Goal: Information Seeking & Learning: Understand process/instructions

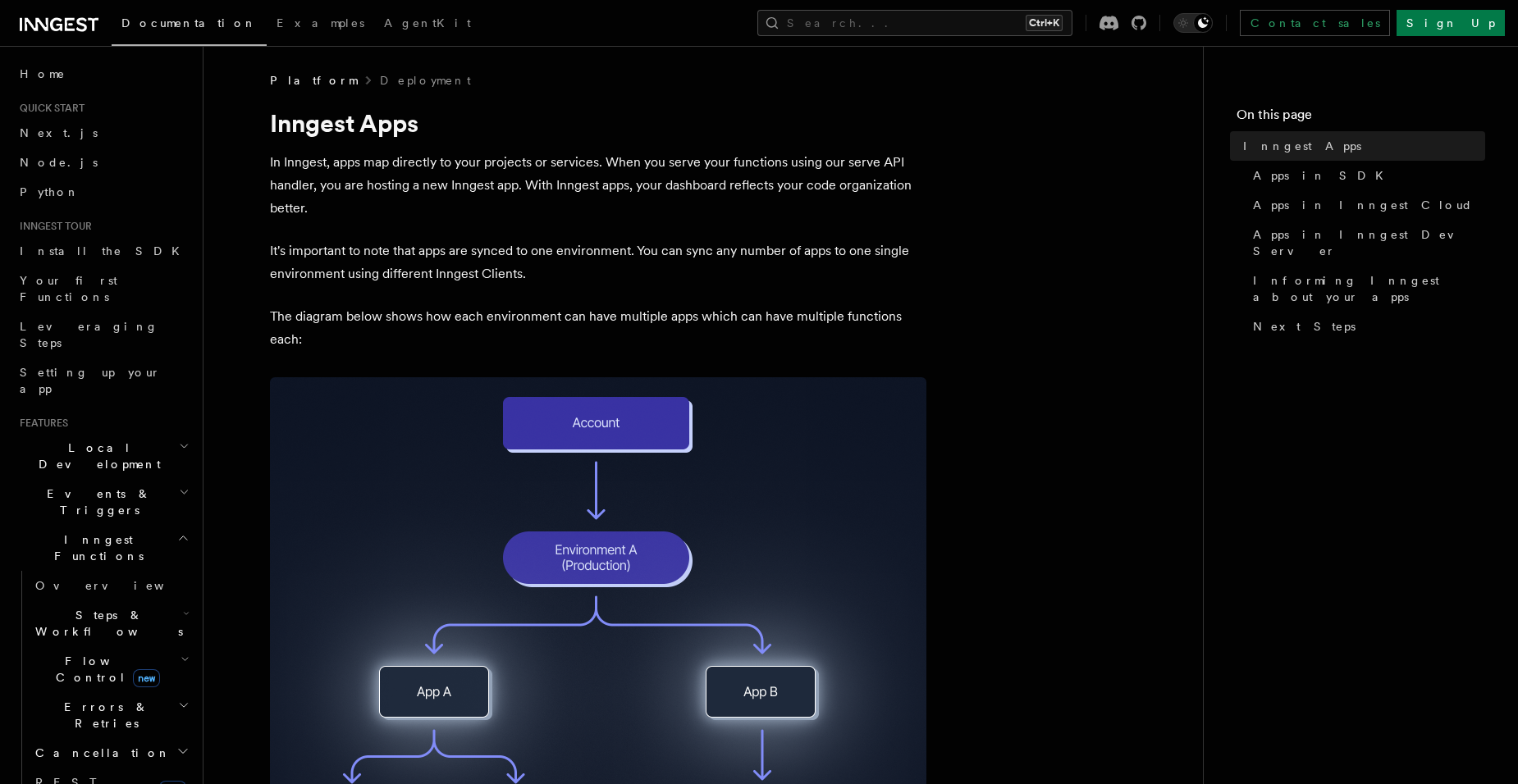
click at [65, 15] on icon at bounding box center [59, 25] width 79 height 20
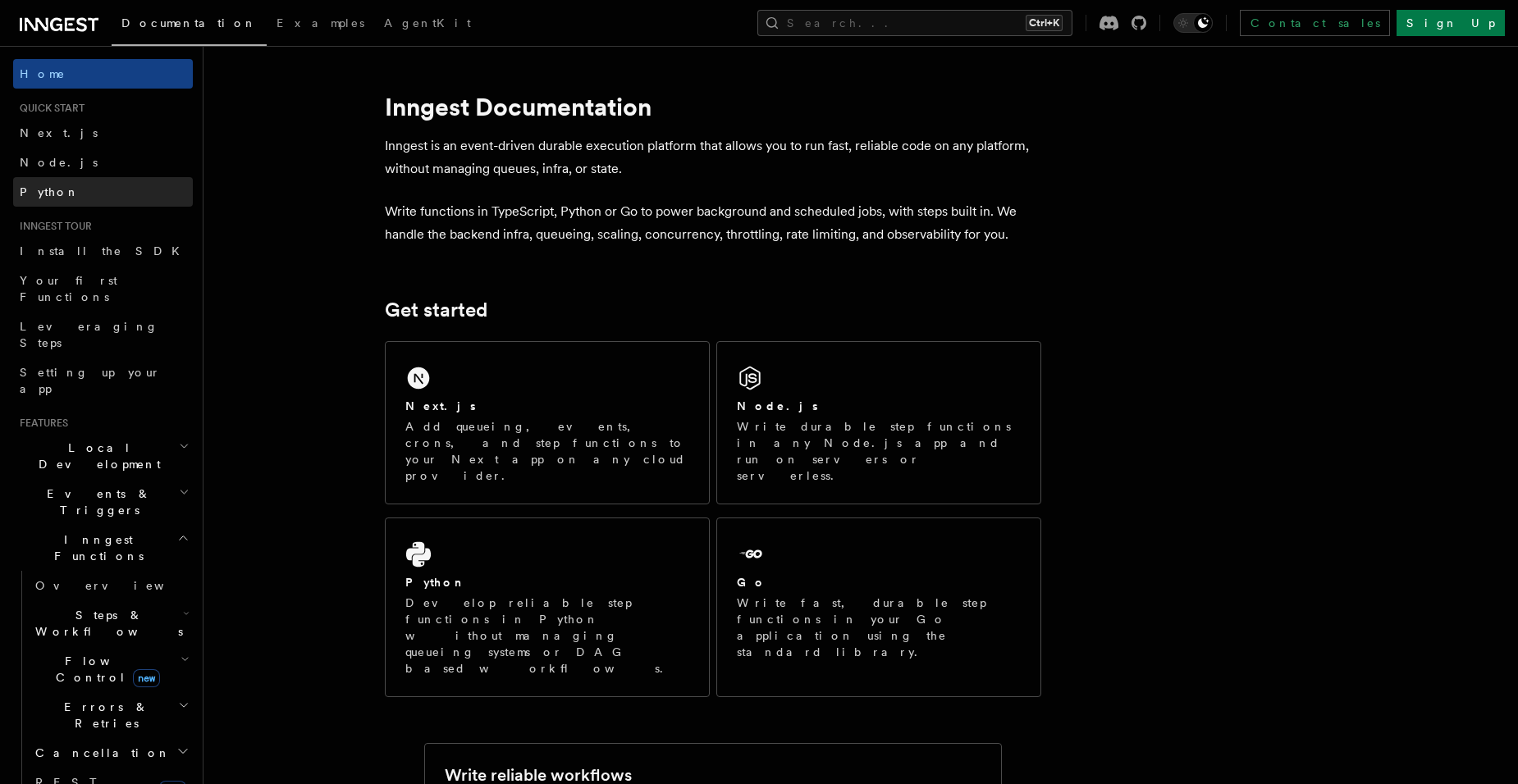
click at [75, 190] on link "Python" at bounding box center [103, 191] width 180 height 30
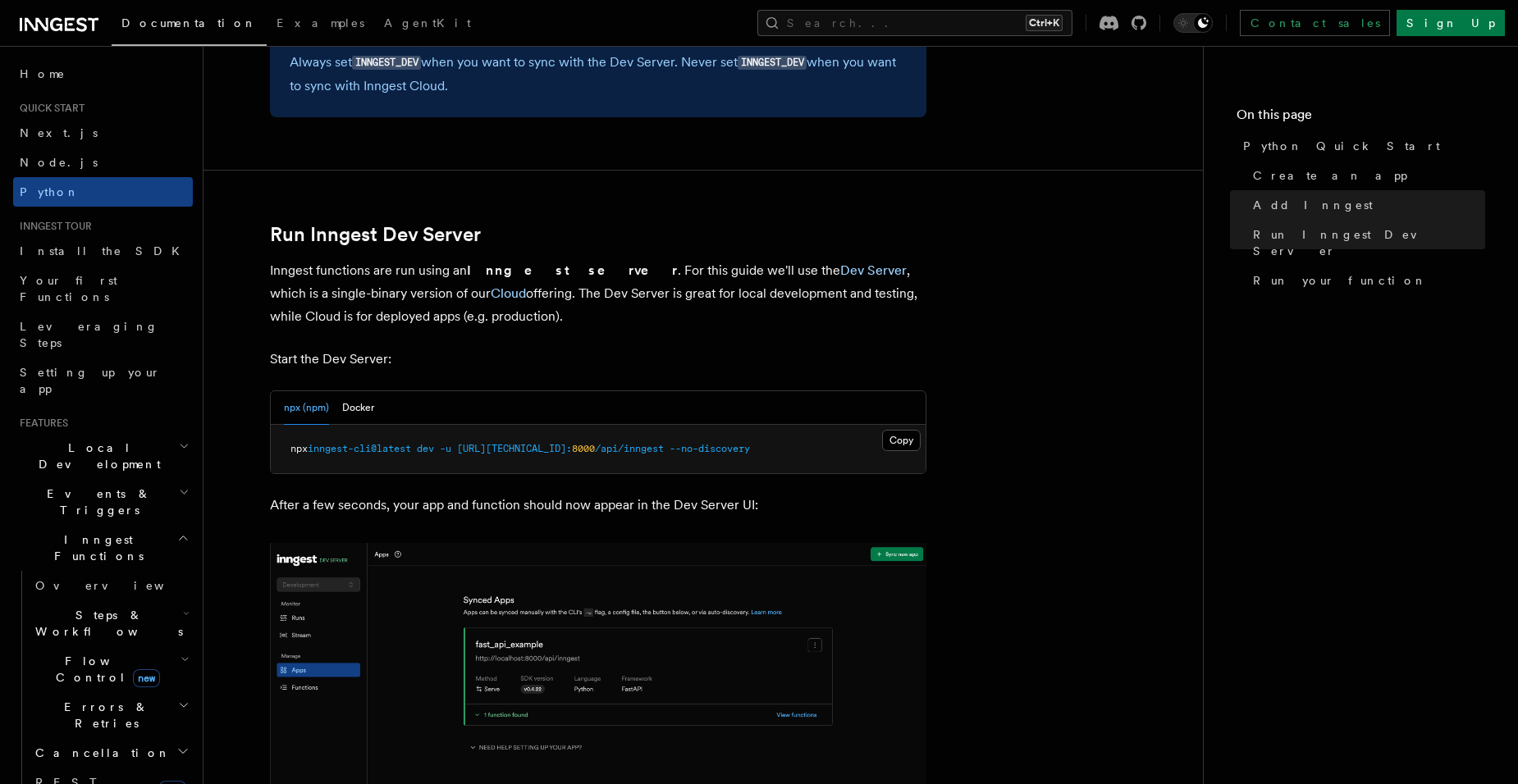
scroll to position [1886, 0]
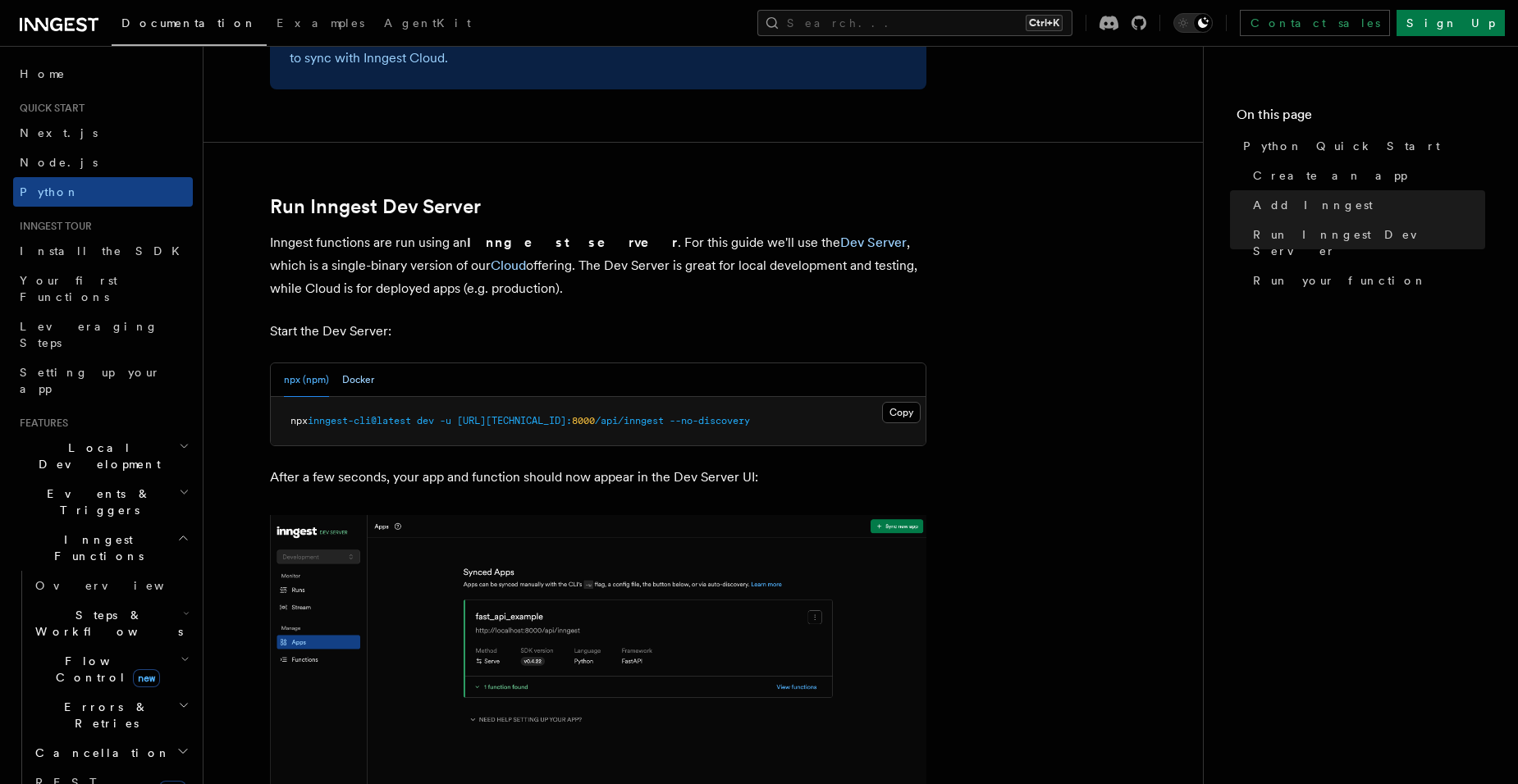
click at [362, 374] on button "Docker" at bounding box center [358, 380] width 32 height 34
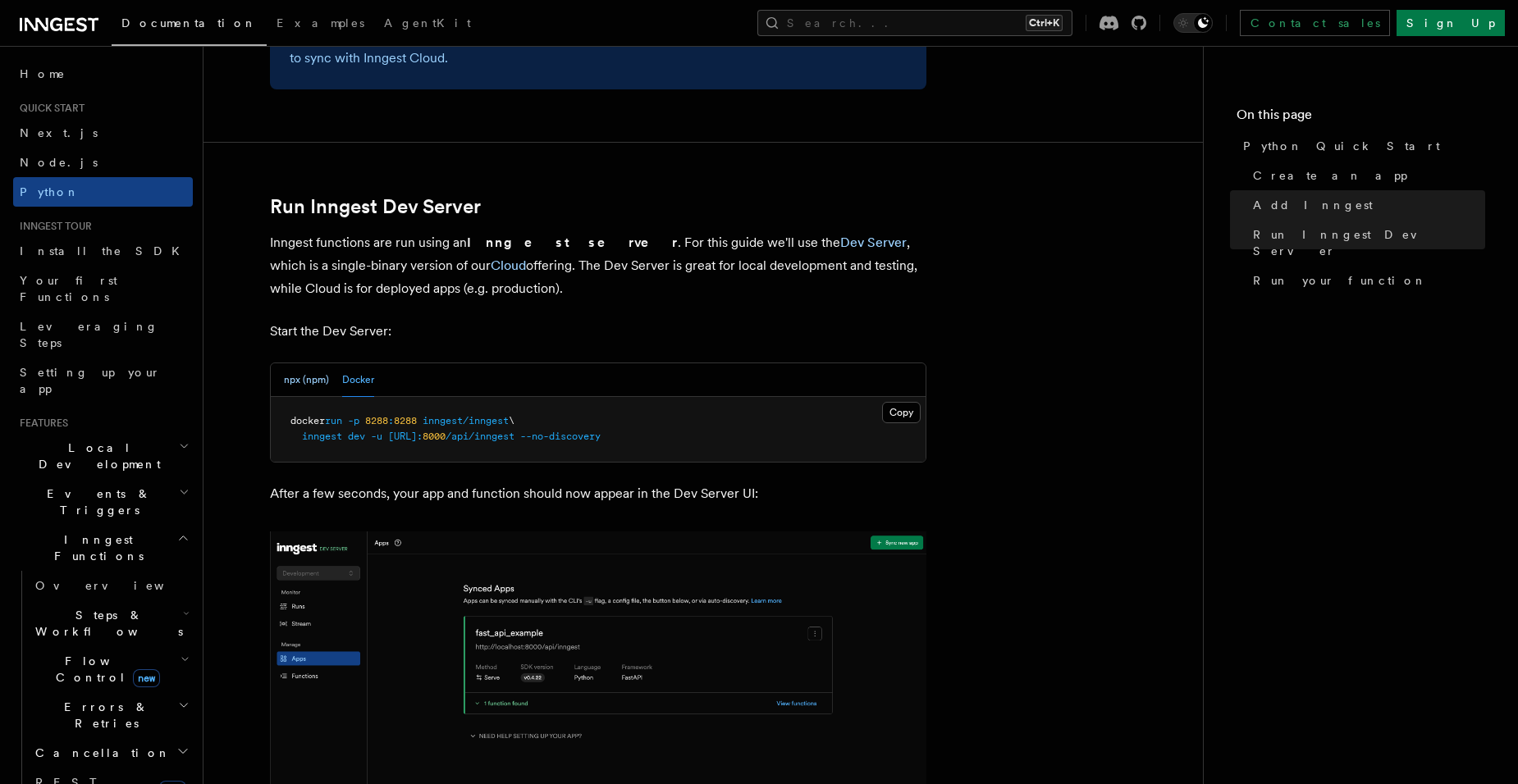
click at [293, 378] on button "npx (npm)" at bounding box center [306, 380] width 45 height 34
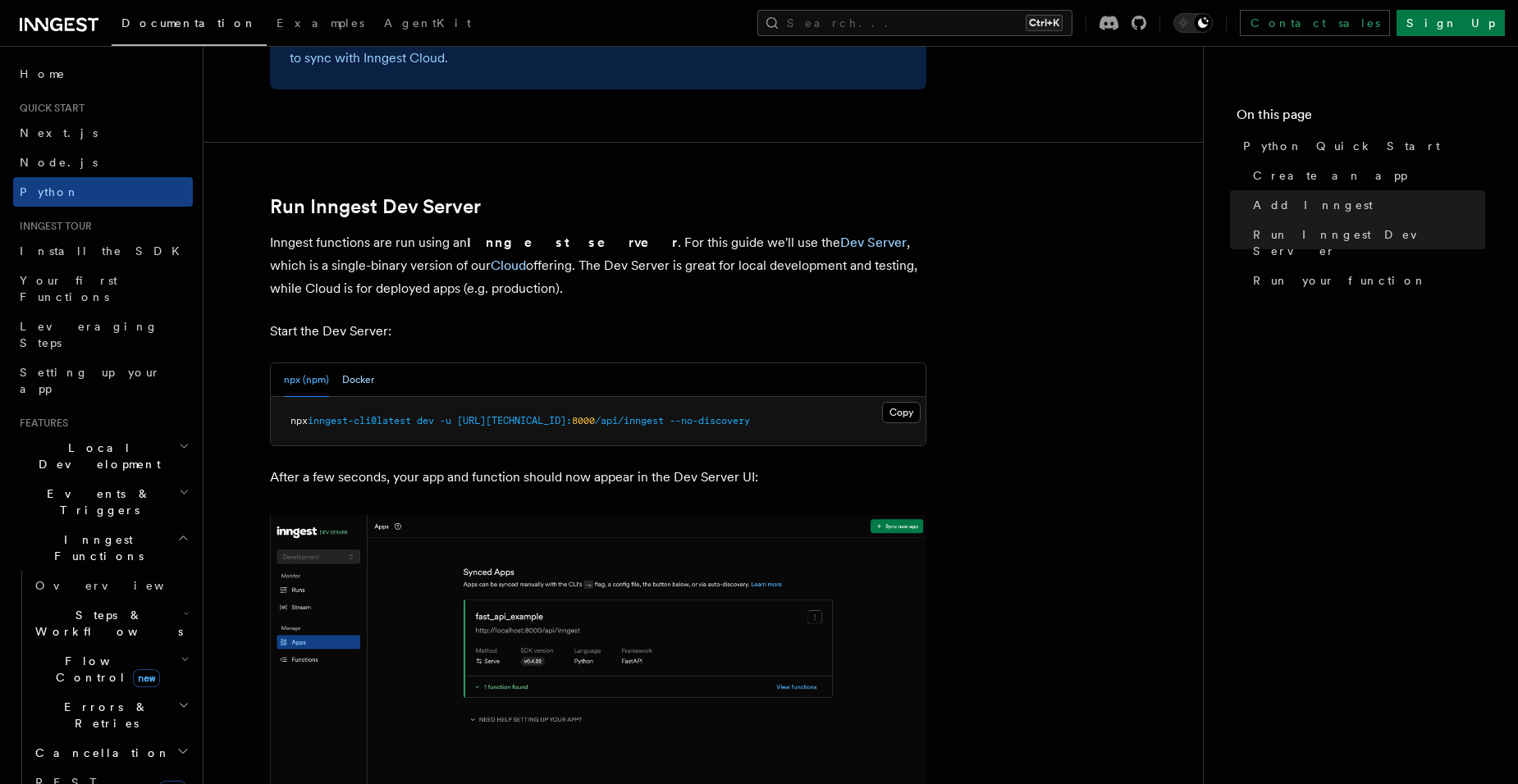
click at [363, 382] on button "Docker" at bounding box center [358, 380] width 32 height 34
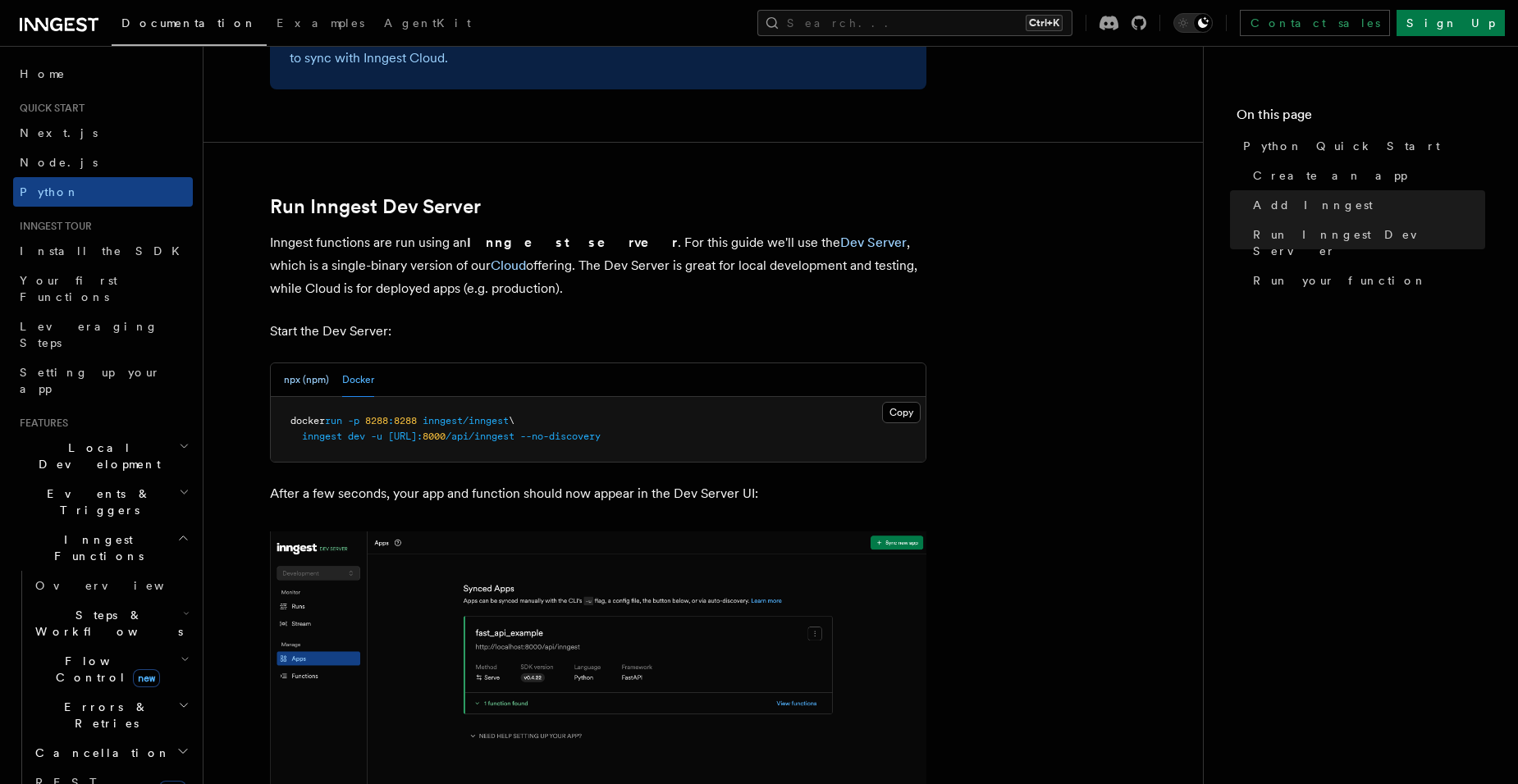
click at [316, 381] on button "npx (npm)" at bounding box center [306, 380] width 45 height 34
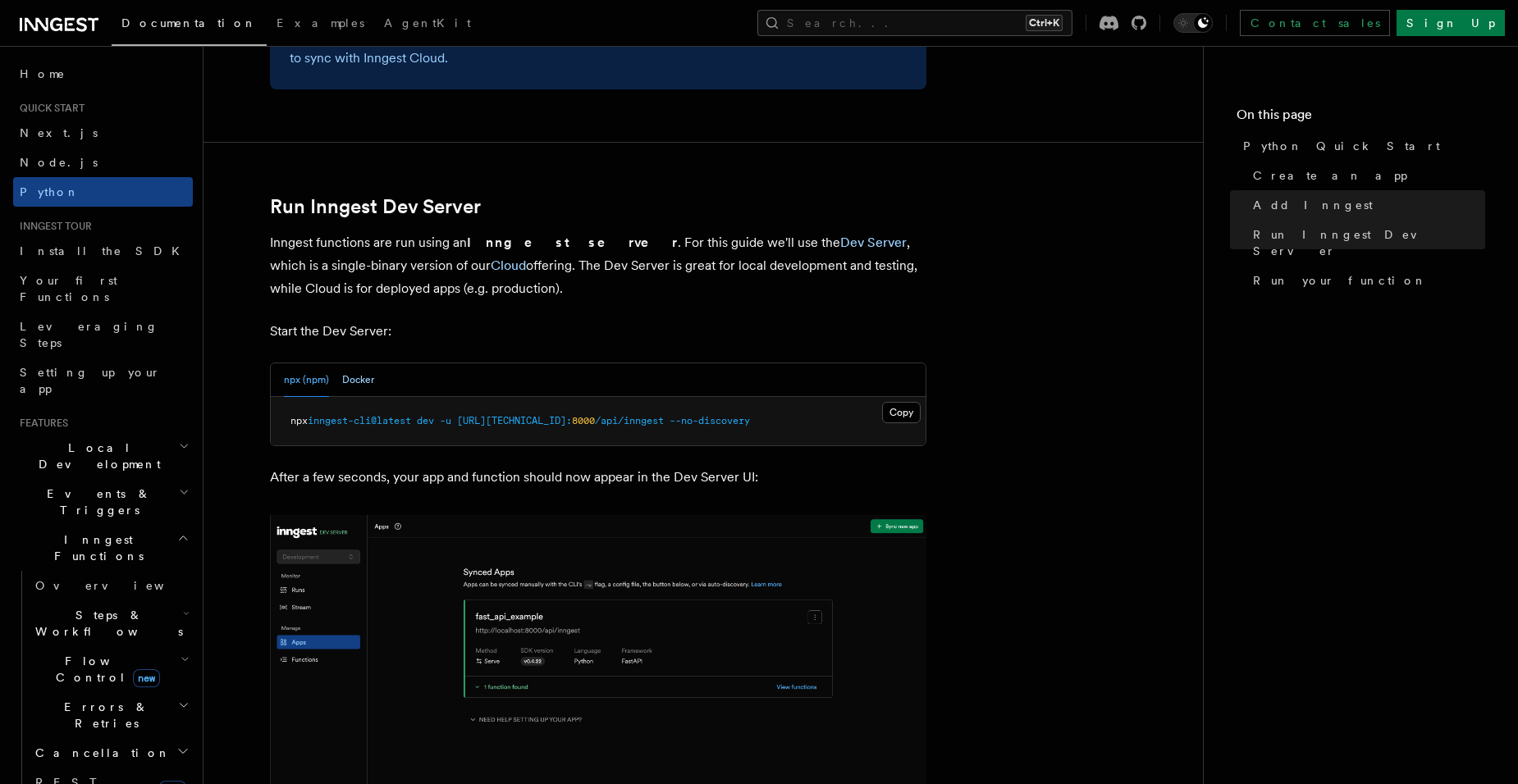
click at [354, 376] on button "Docker" at bounding box center [358, 380] width 32 height 34
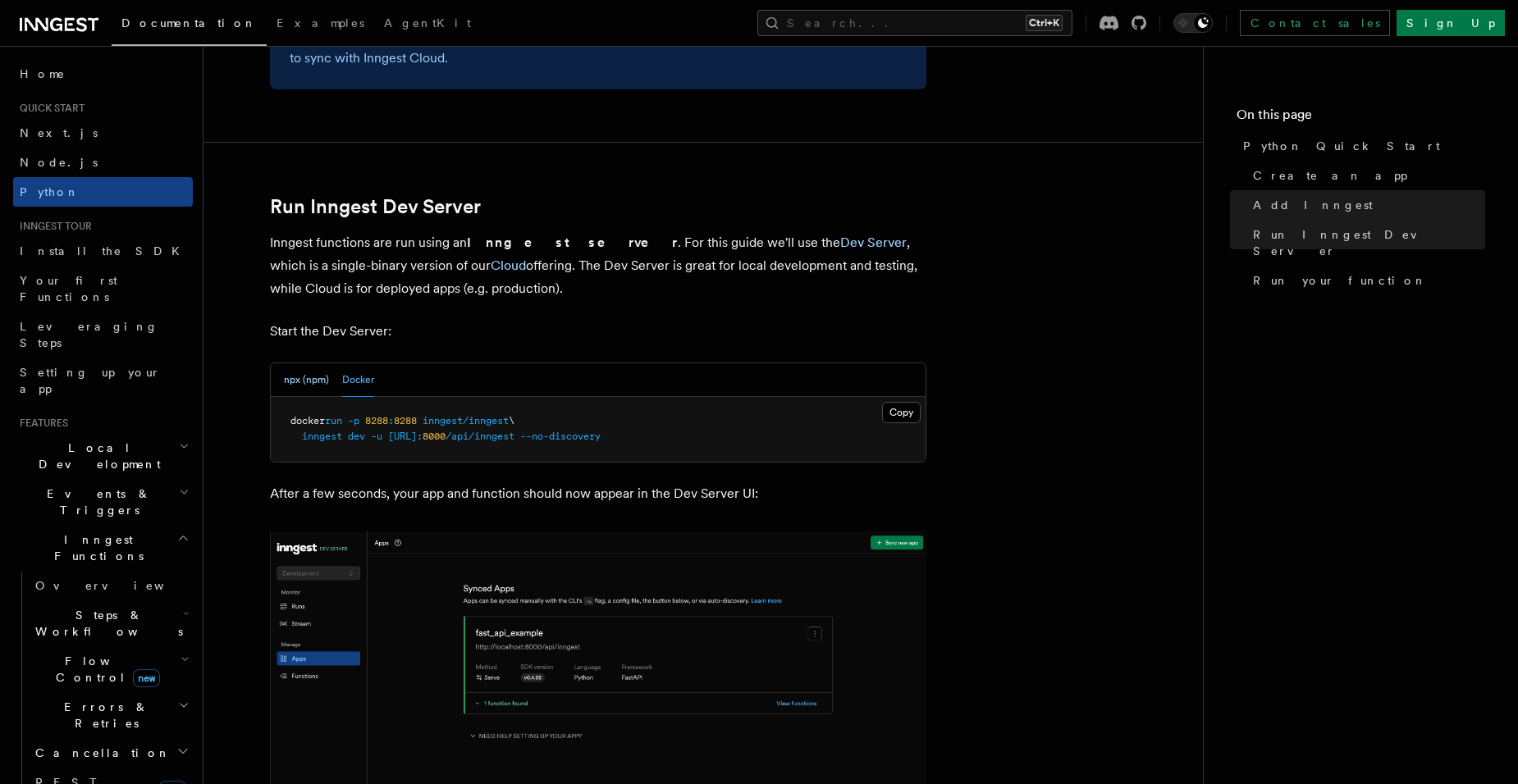
click at [294, 378] on button "npx (npm)" at bounding box center [306, 380] width 45 height 34
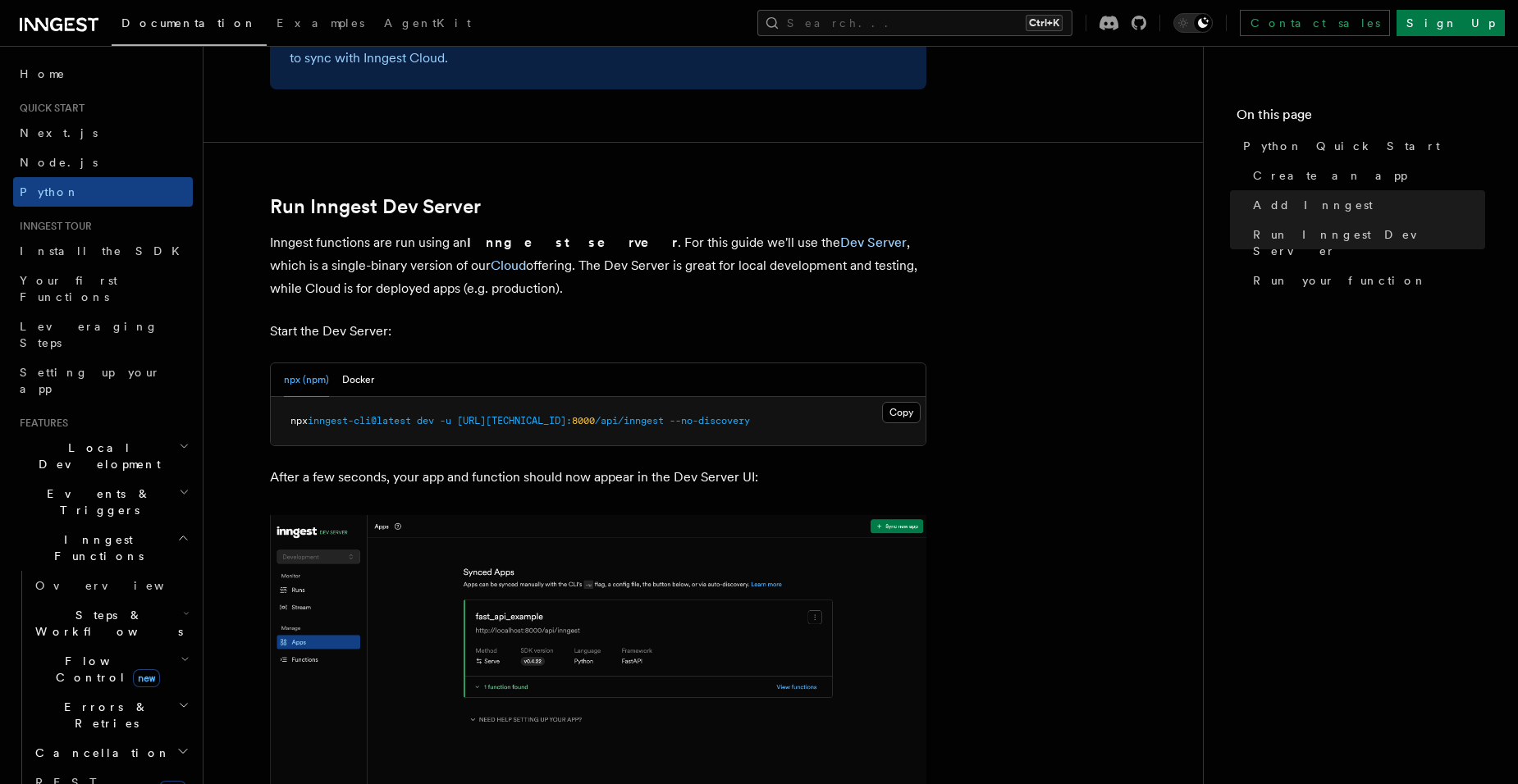
click at [471, 324] on p "Start the Dev Server:" at bounding box center [598, 332] width 656 height 23
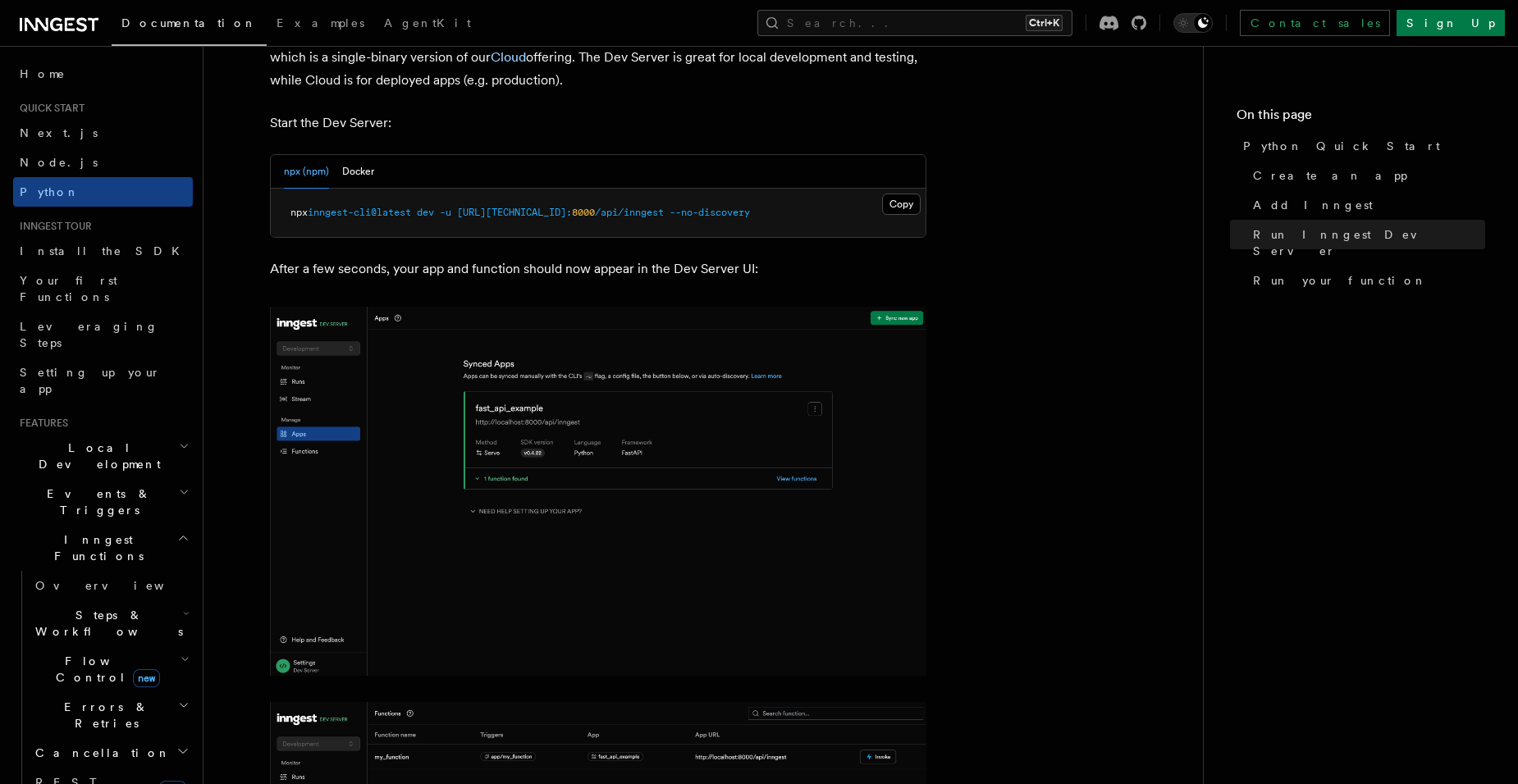
scroll to position [2051, 0]
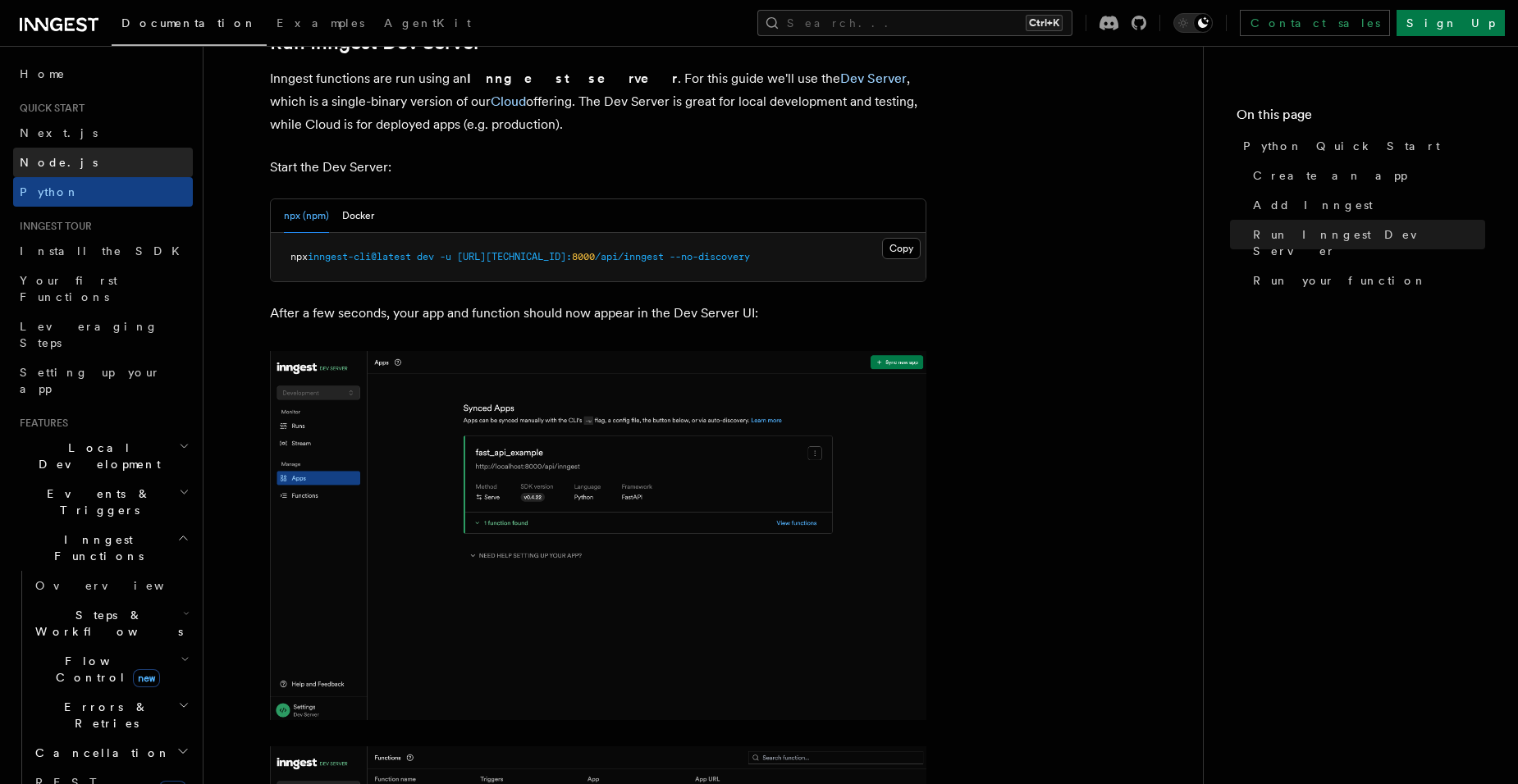
click at [54, 157] on span "Node.js" at bounding box center [58, 162] width 78 height 13
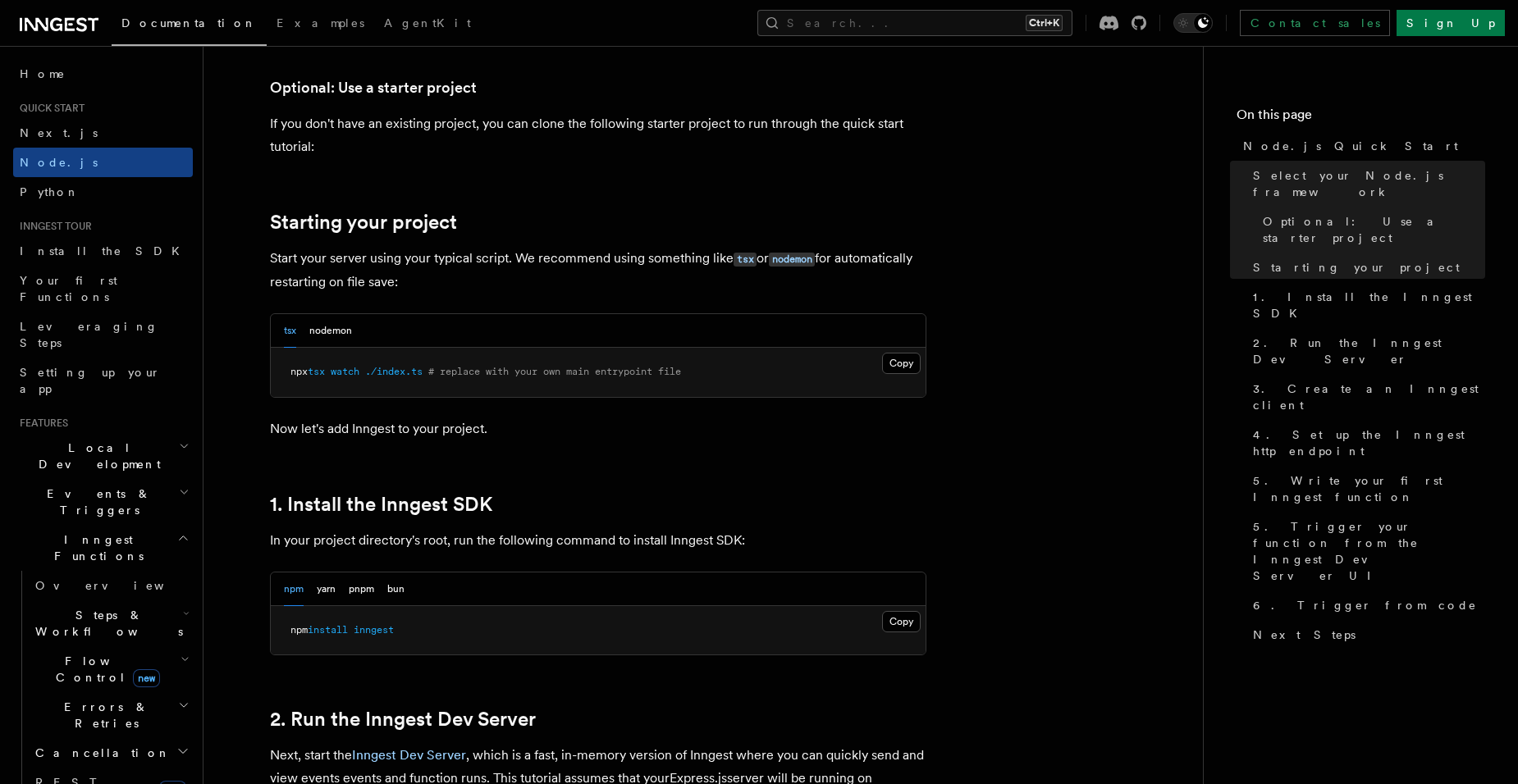
scroll to position [656, 0]
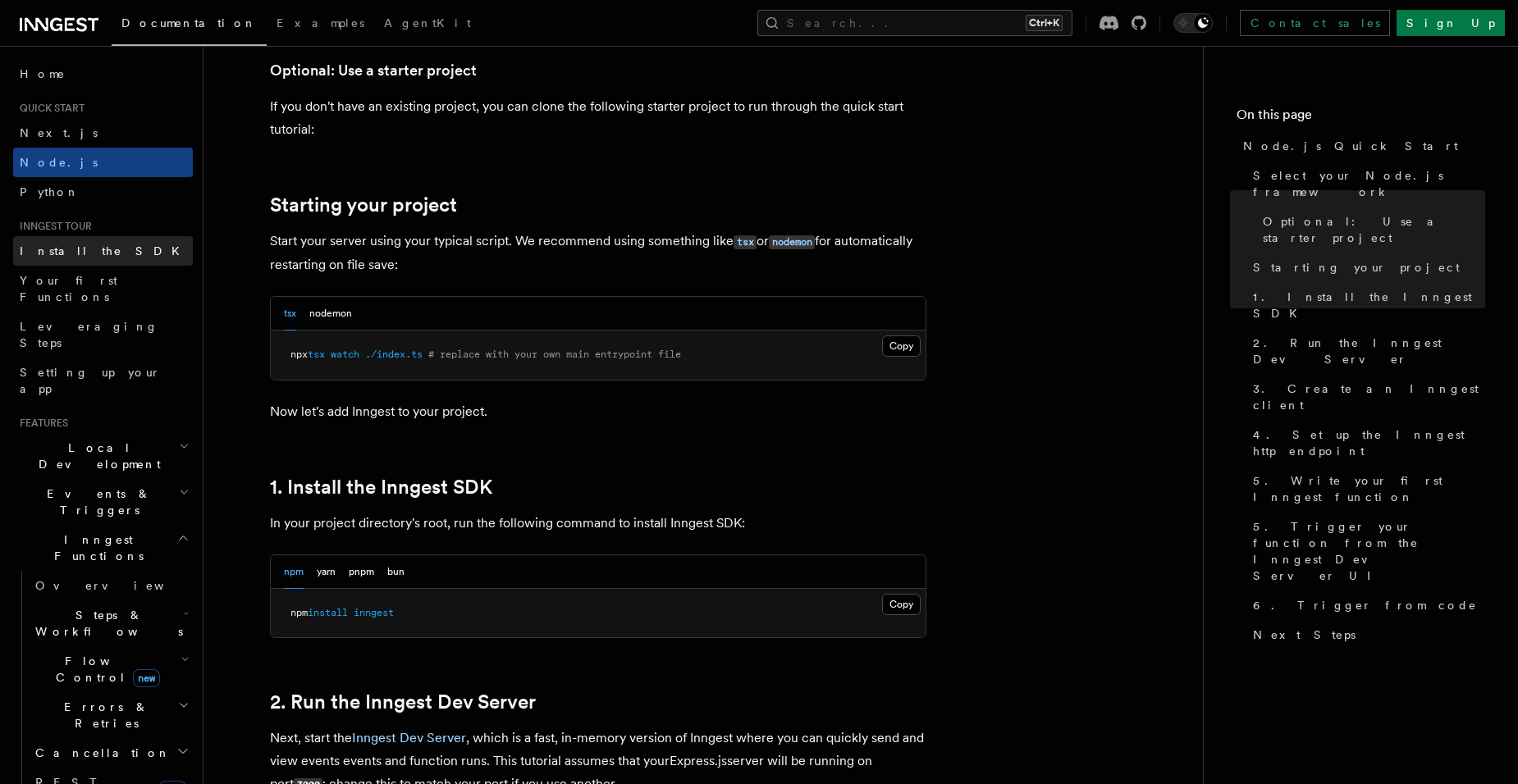
click at [63, 254] on span "Install the SDK" at bounding box center [105, 250] width 170 height 13
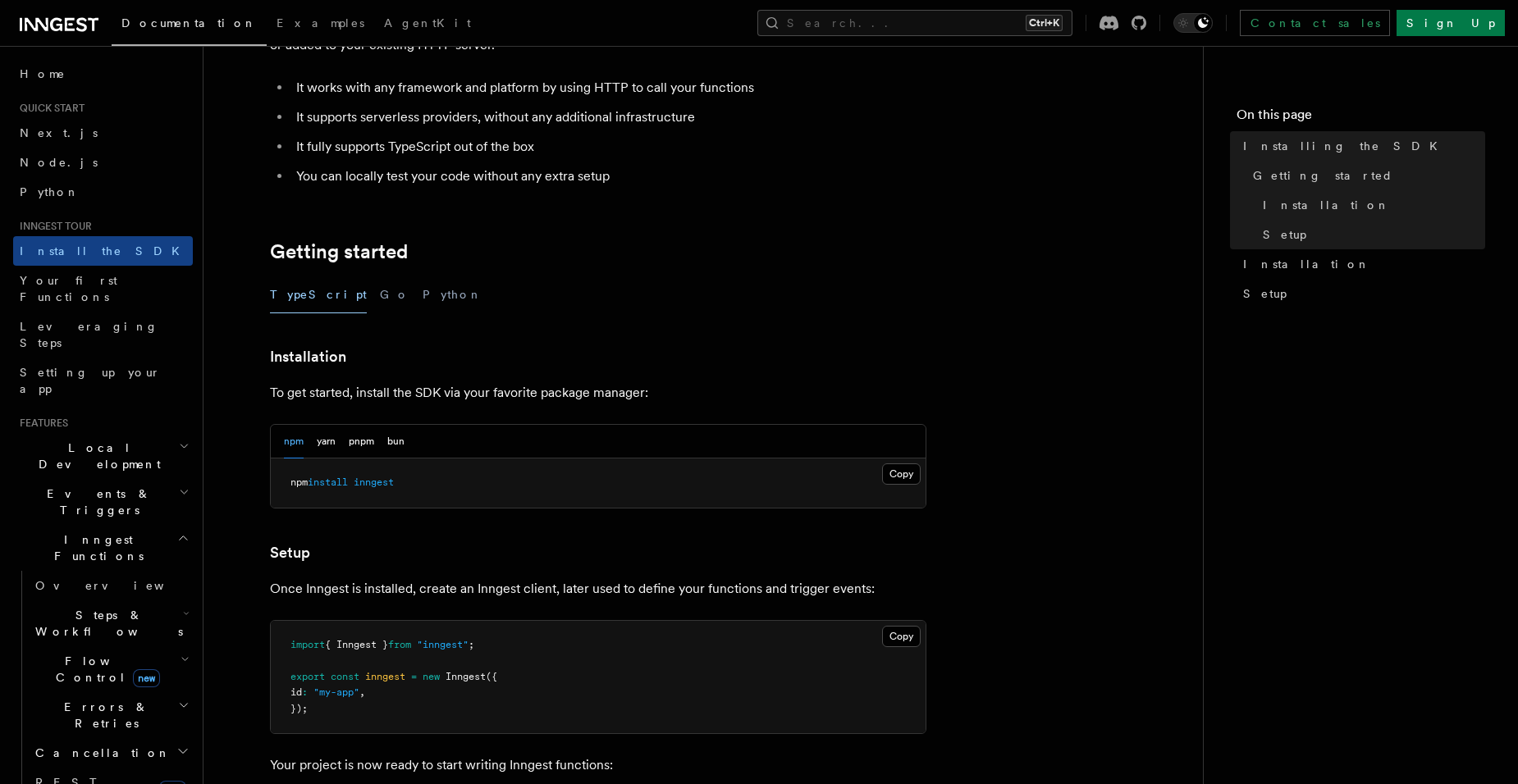
scroll to position [164, 0]
click at [423, 292] on button "Python" at bounding box center [452, 293] width 60 height 37
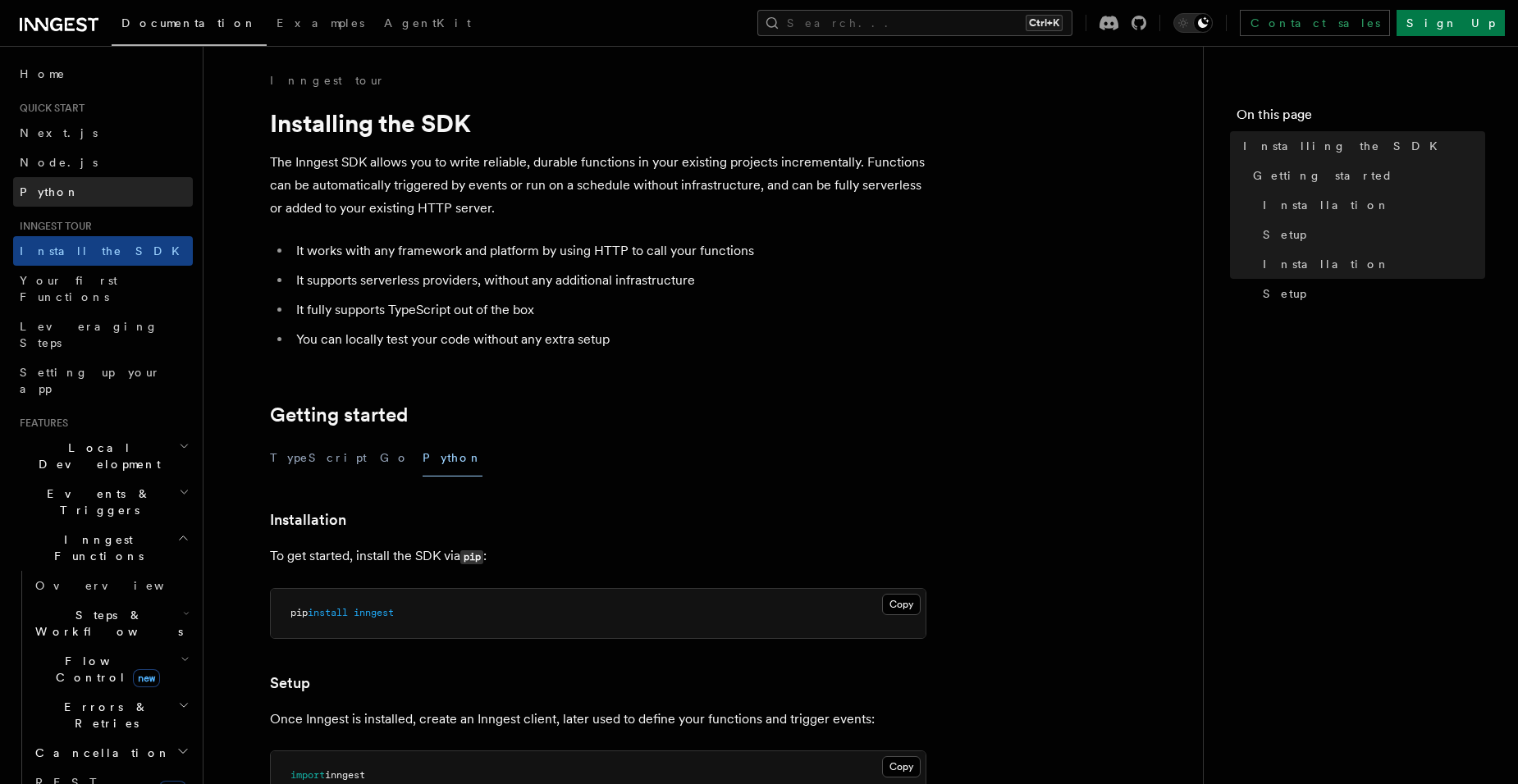
click at [56, 196] on link "Python" at bounding box center [103, 191] width 180 height 30
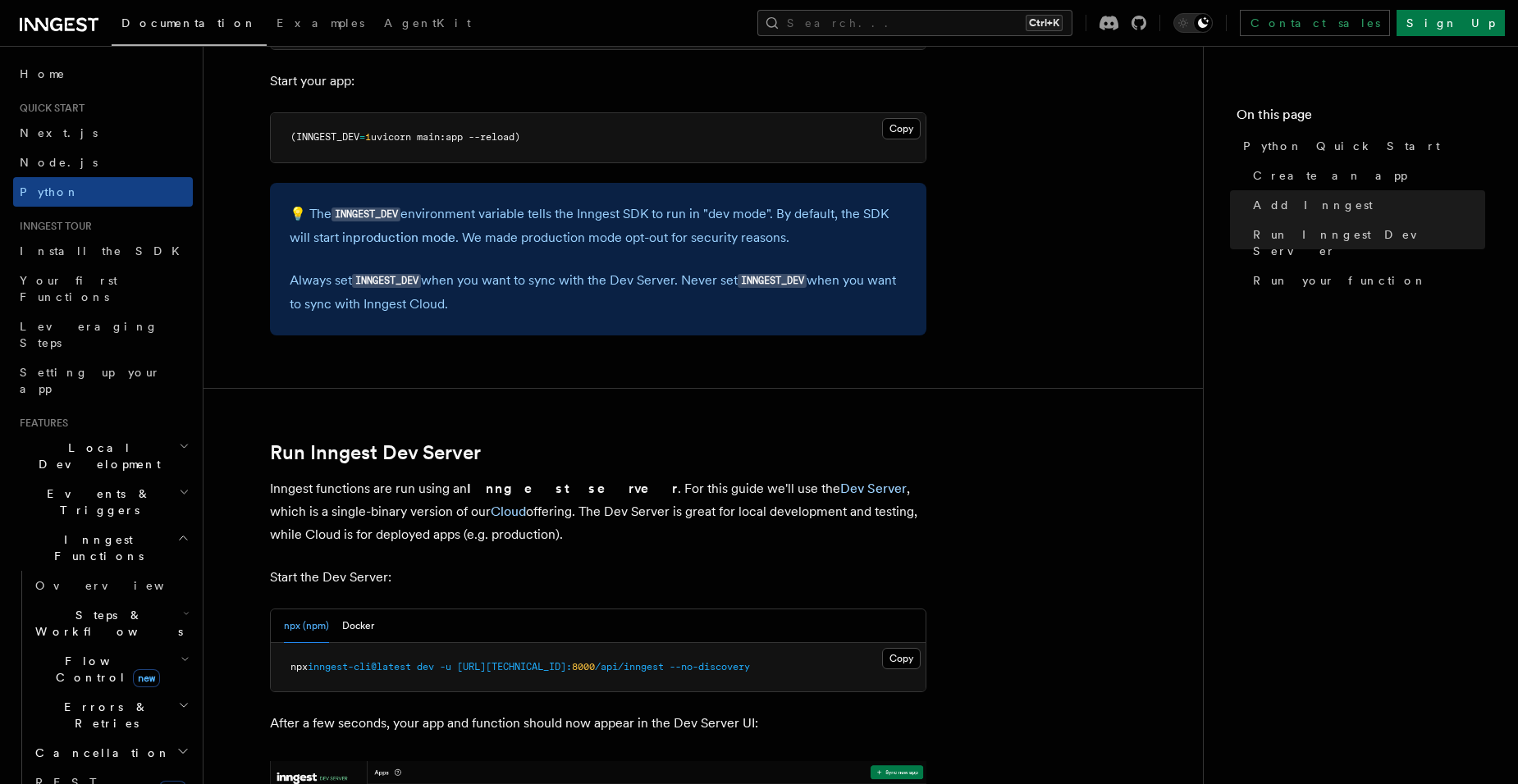
scroll to position [1723, 0]
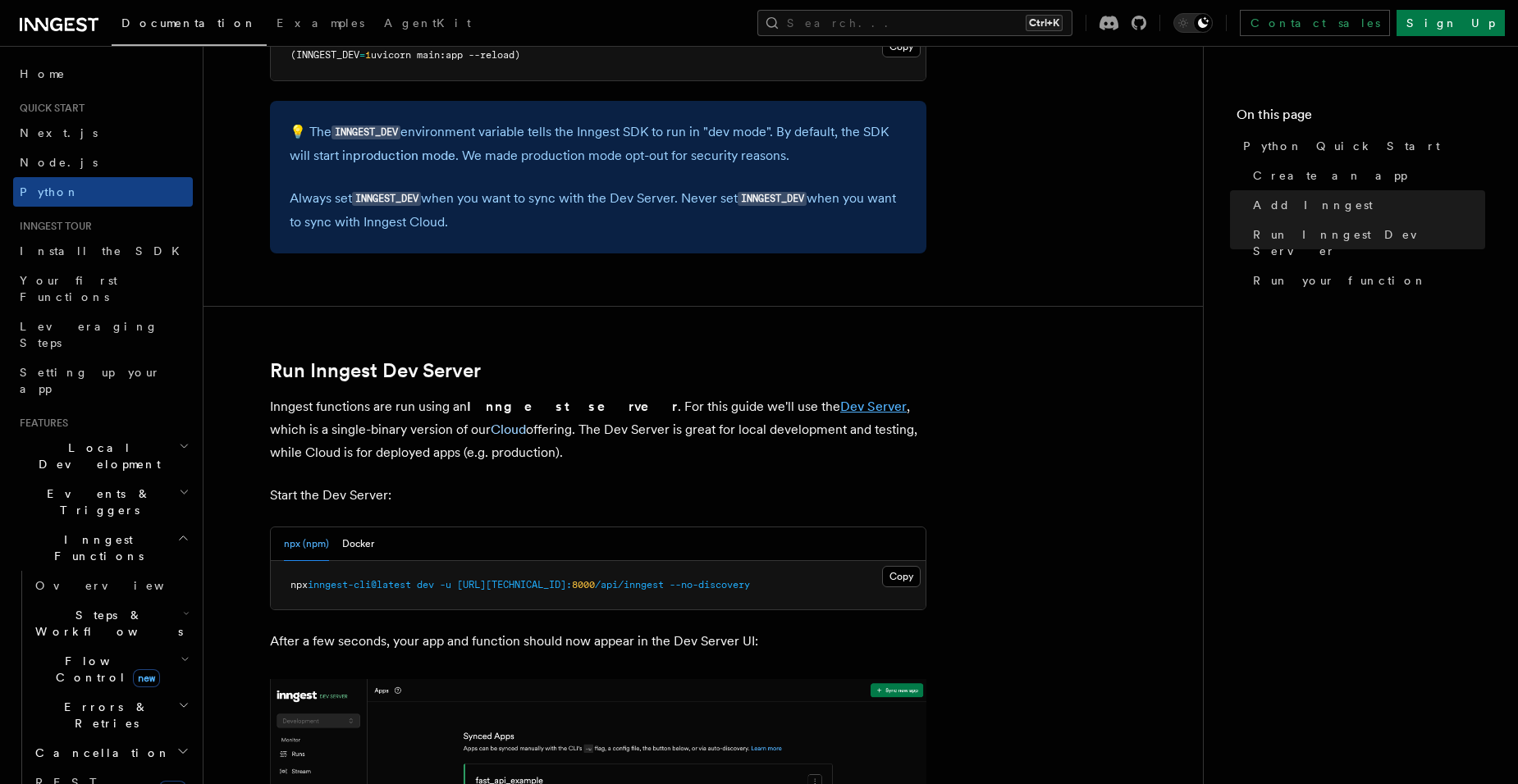
click at [840, 410] on link "Dev Server" at bounding box center [873, 406] width 66 height 15
click at [361, 538] on button "Docker" at bounding box center [358, 544] width 32 height 34
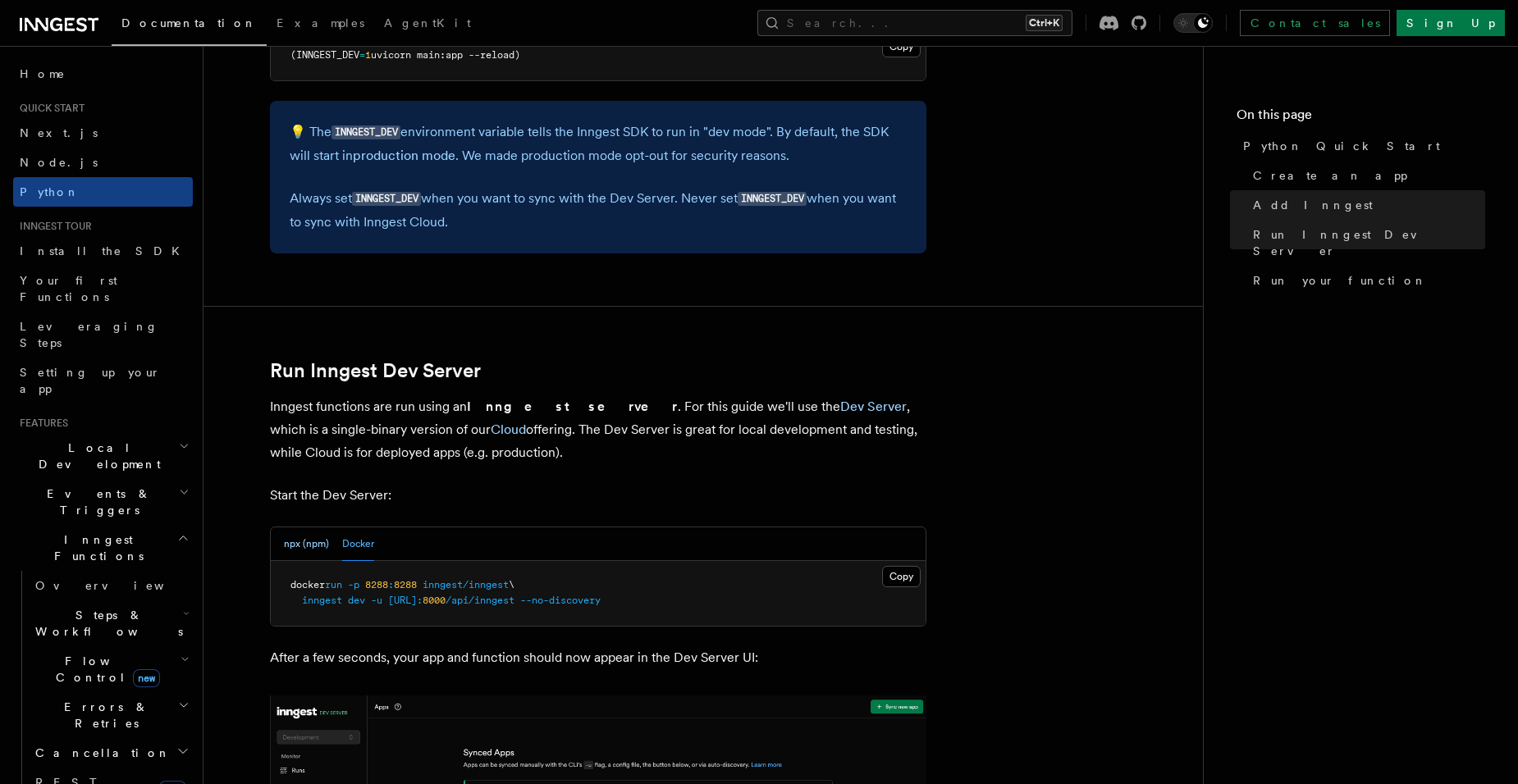
click at [304, 538] on button "npx (npm)" at bounding box center [306, 544] width 45 height 34
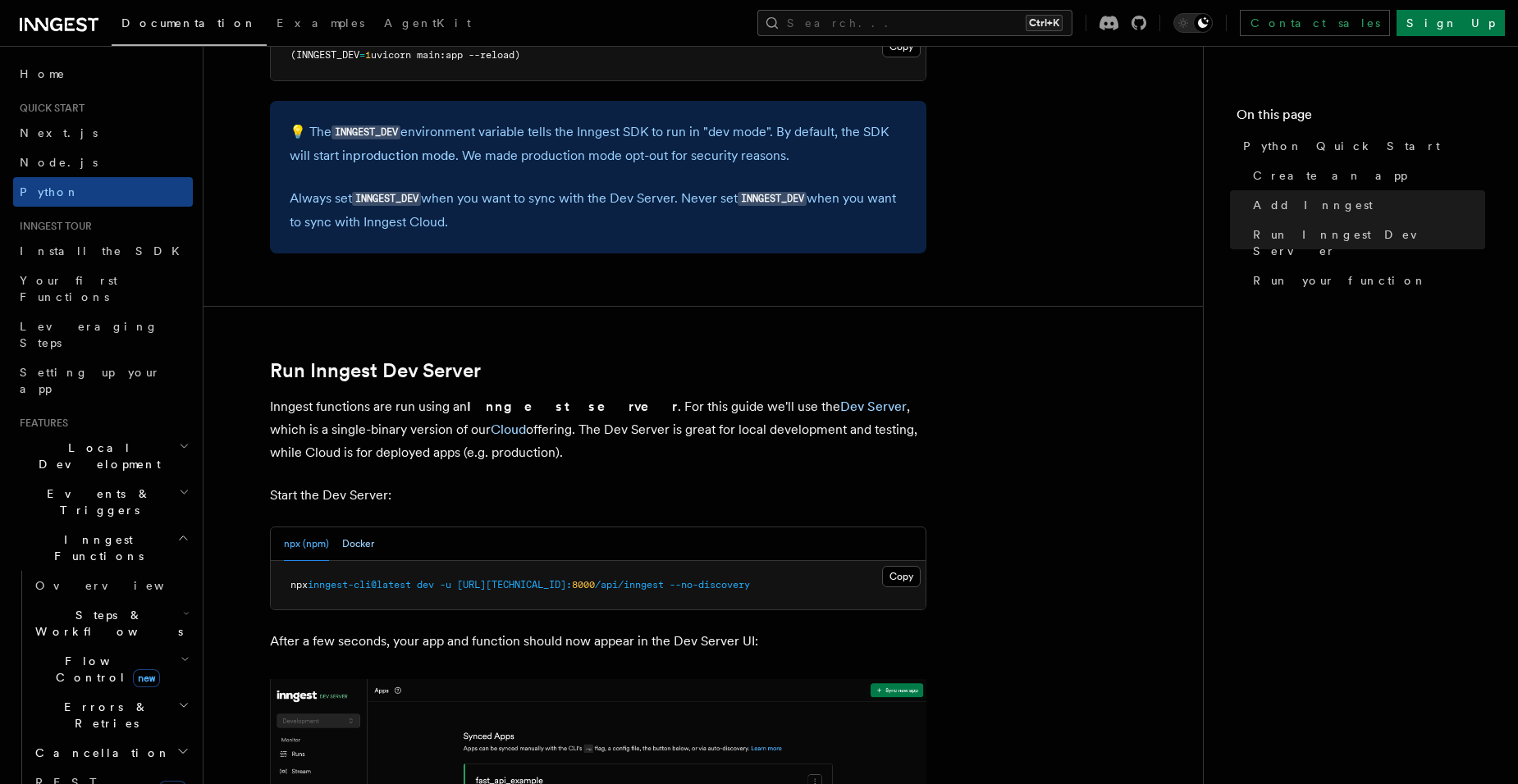
click at [353, 539] on button "Docker" at bounding box center [358, 544] width 32 height 34
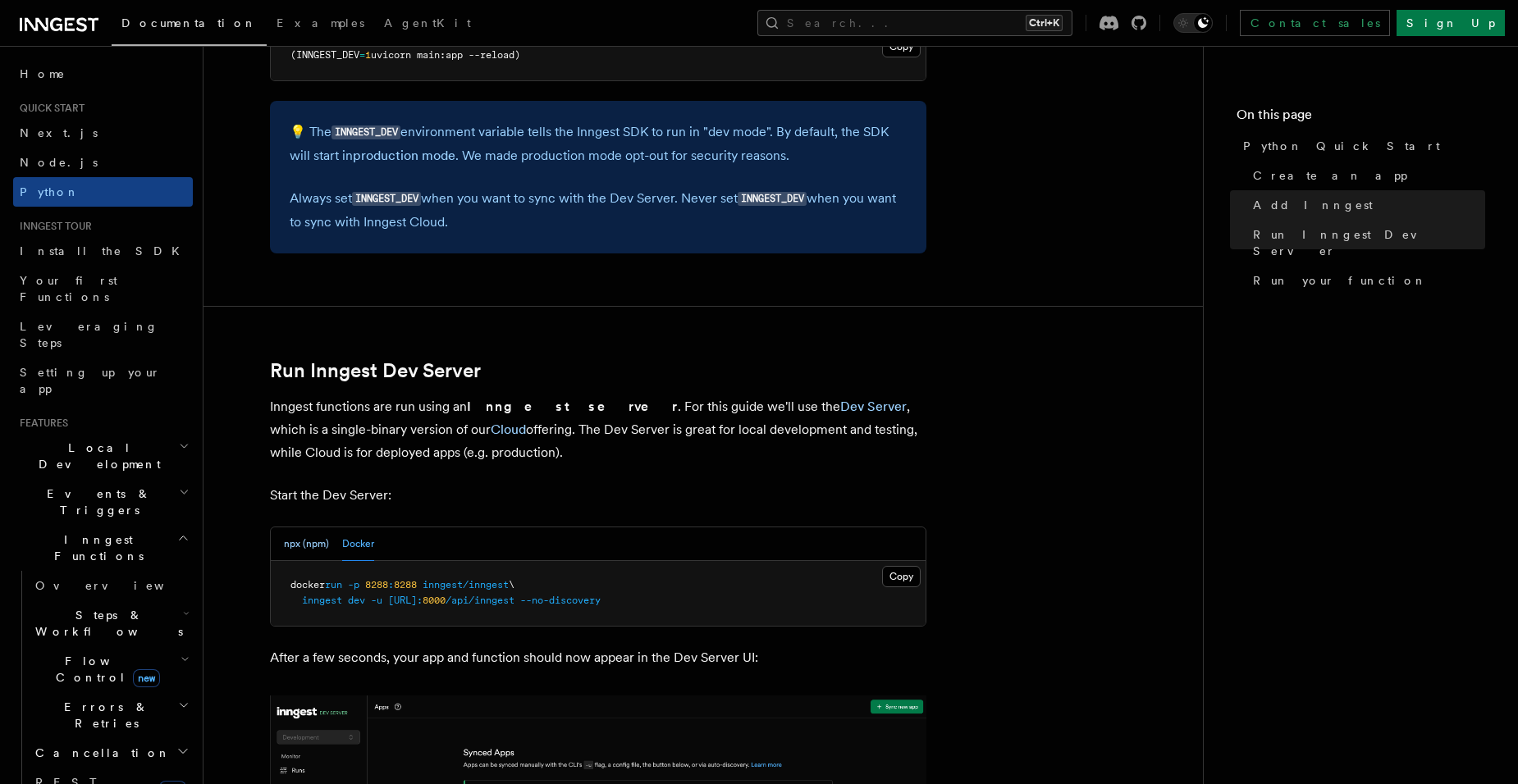
click at [295, 541] on button "npx (npm)" at bounding box center [306, 544] width 45 height 34
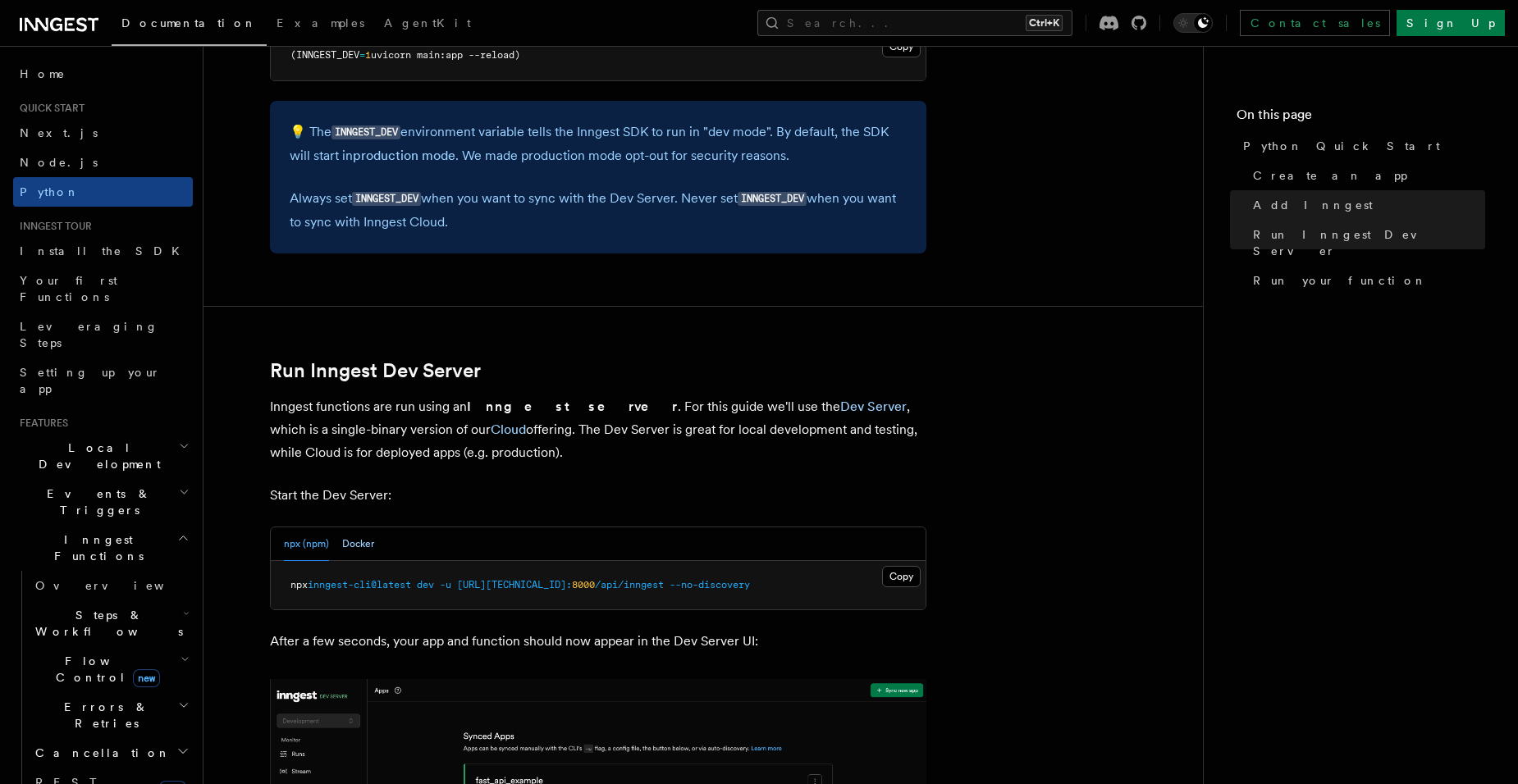
click at [353, 542] on button "Docker" at bounding box center [358, 544] width 32 height 34
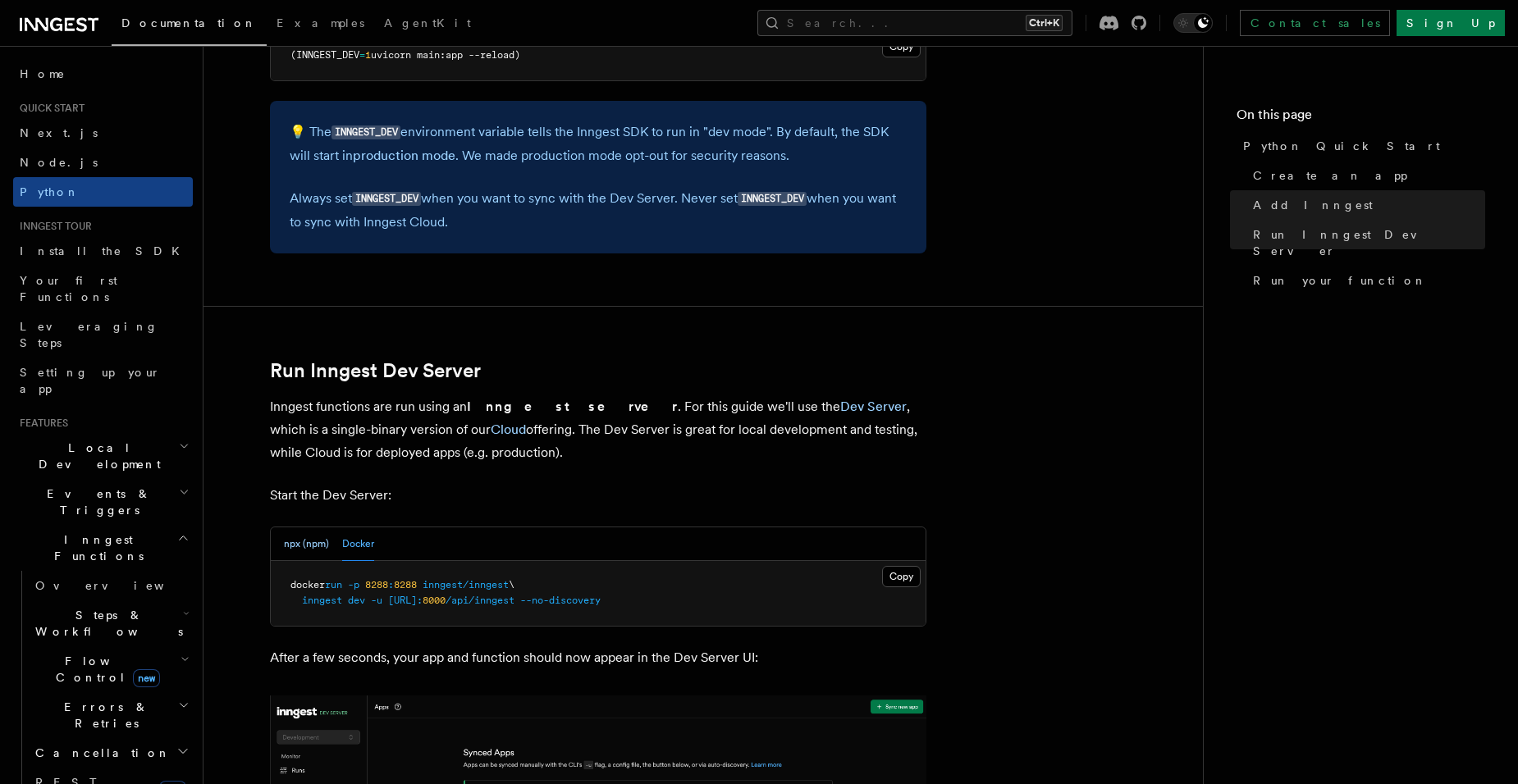
click at [296, 545] on button "npx (npm)" at bounding box center [306, 544] width 45 height 34
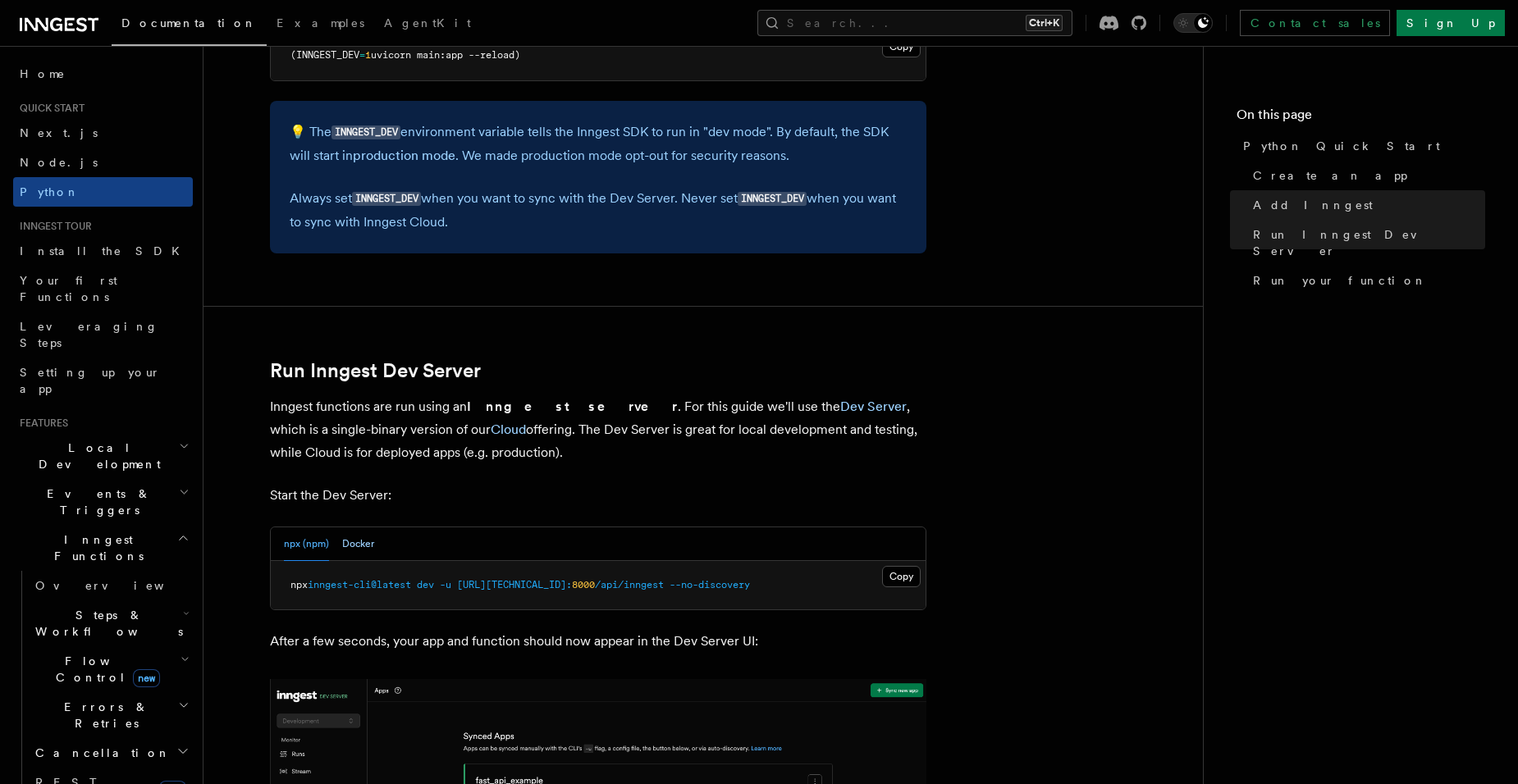
click at [363, 545] on button "Docker" at bounding box center [358, 544] width 32 height 34
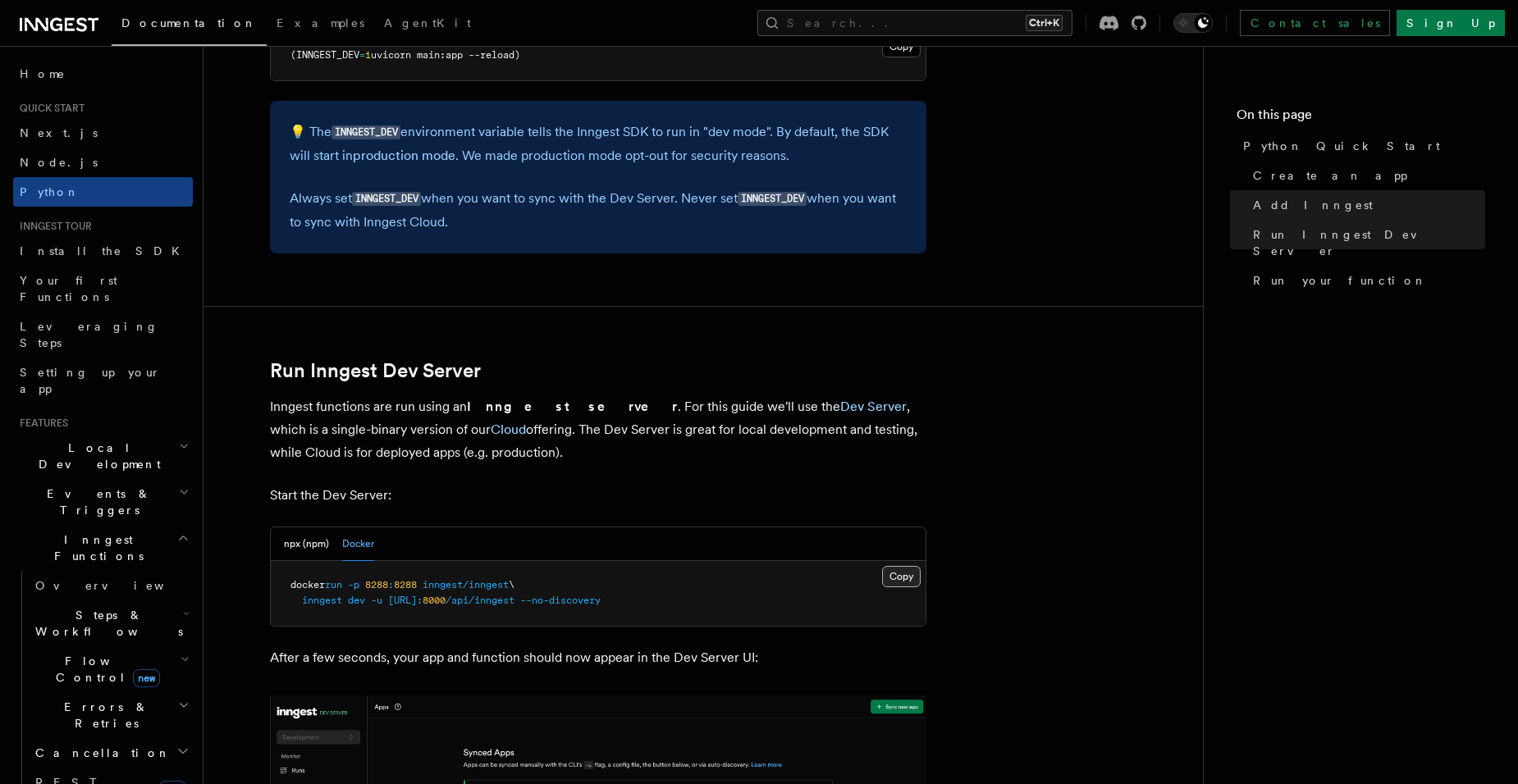
click at [892, 572] on button "Copy Copied" at bounding box center [900, 577] width 38 height 21
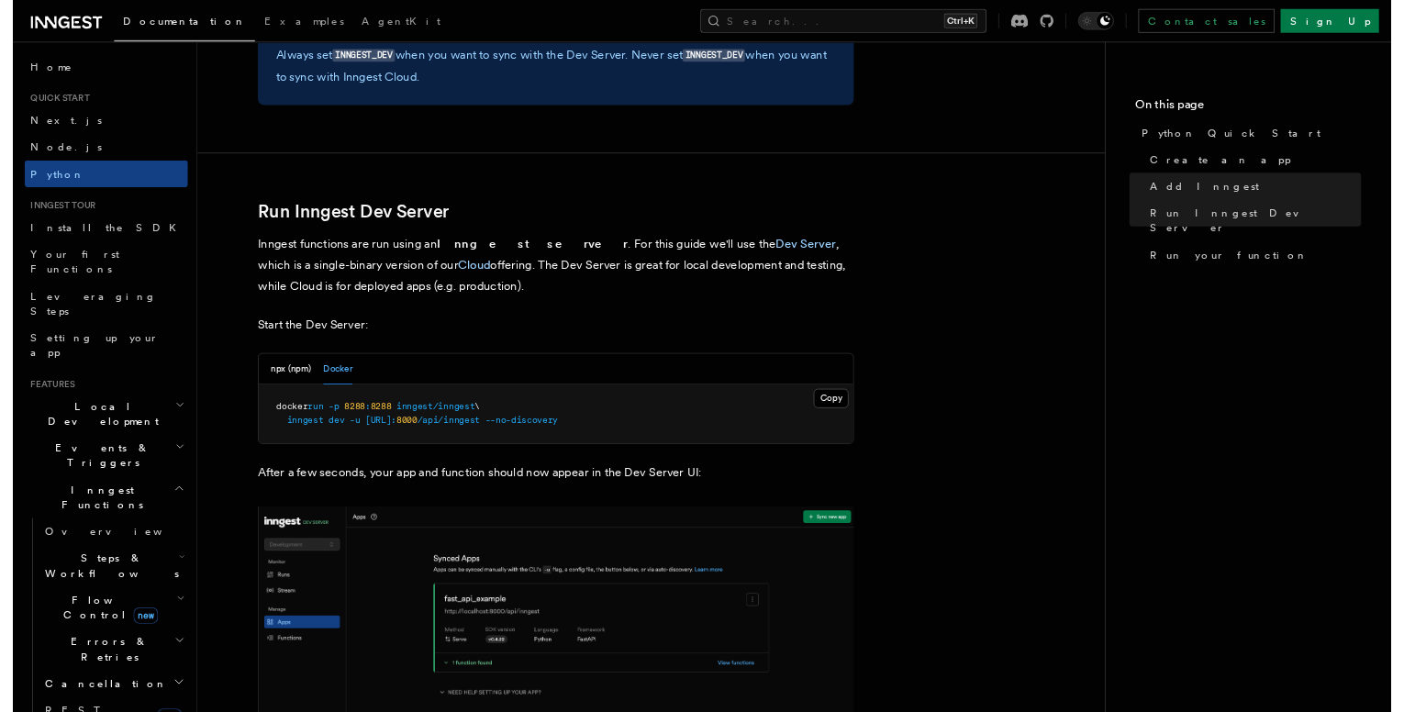
scroll to position [2110, 0]
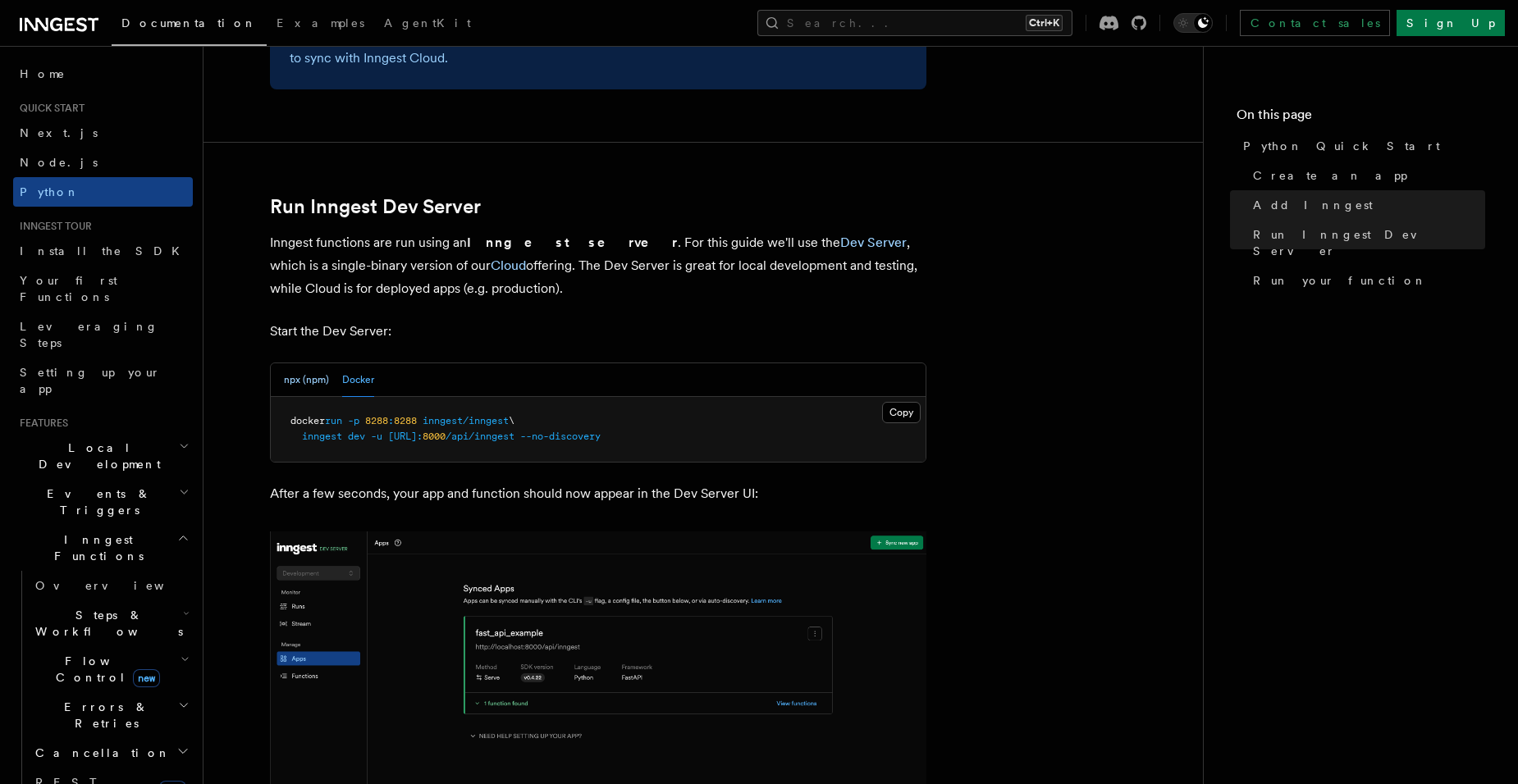
click at [296, 379] on button "npx (npm)" at bounding box center [306, 380] width 45 height 34
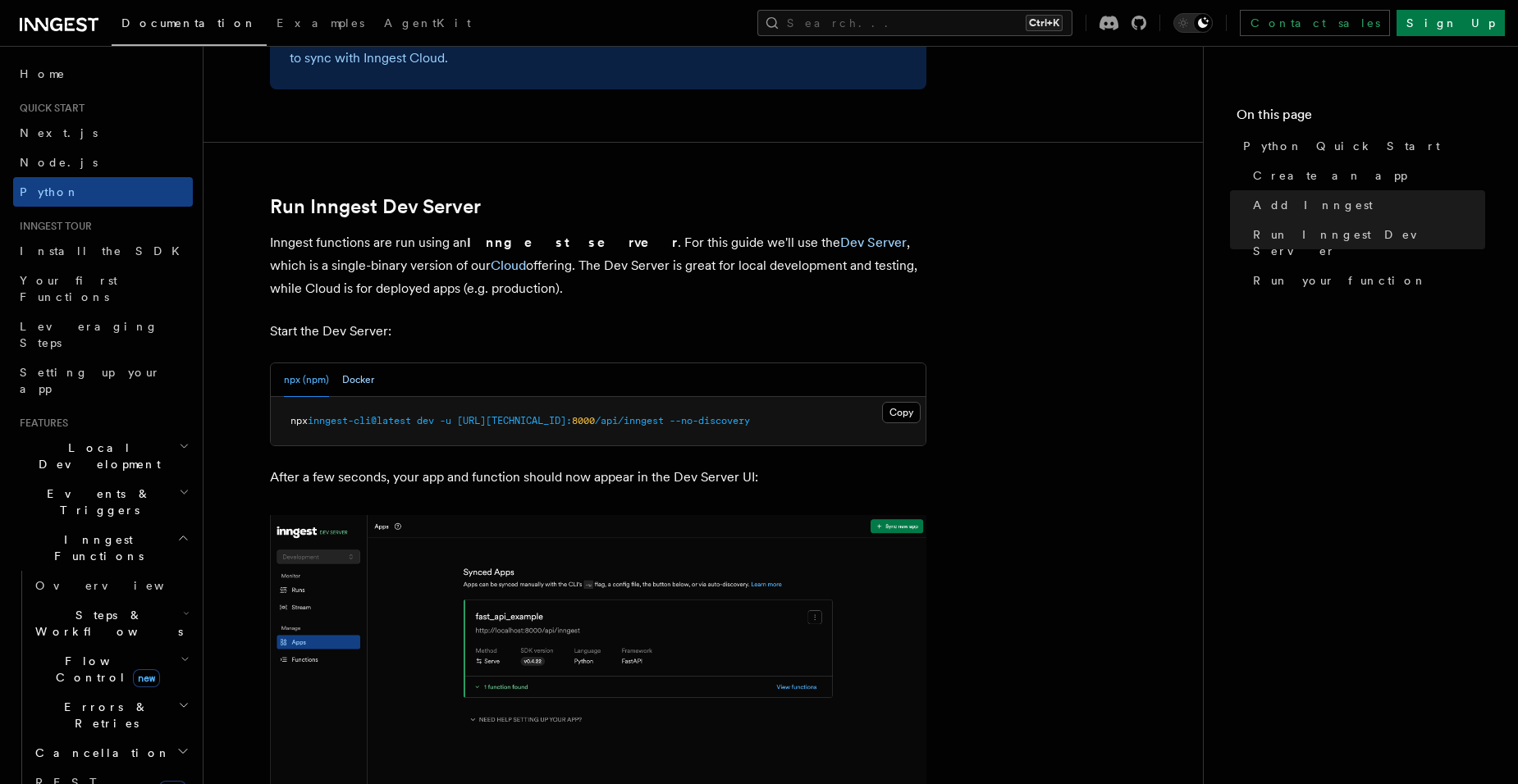
click at [365, 381] on button "Docker" at bounding box center [358, 380] width 32 height 34
